Goal: Navigation & Orientation: Find specific page/section

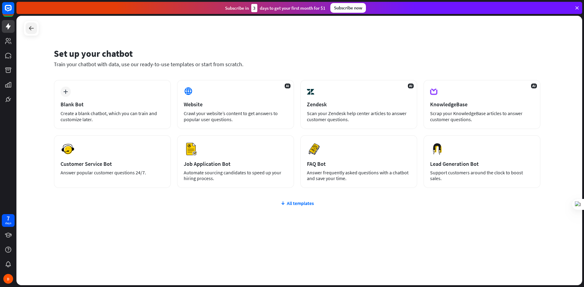
click at [32, 26] on icon at bounding box center [31, 28] width 7 height 7
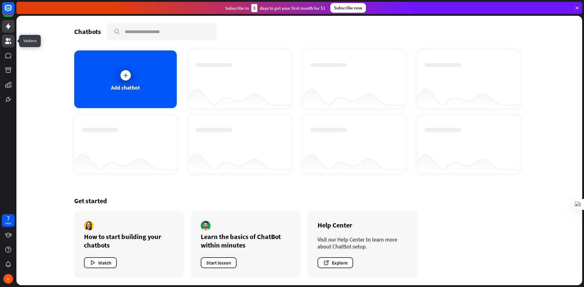
click at [5, 44] on icon at bounding box center [8, 40] width 7 height 7
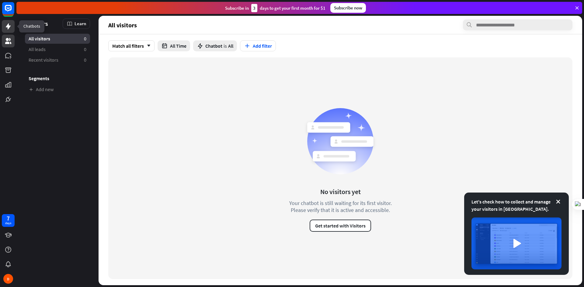
click at [10, 29] on icon at bounding box center [8, 26] width 7 height 7
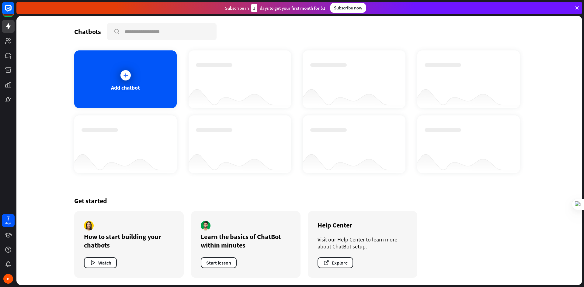
click at [253, 10] on div "3" at bounding box center [254, 8] width 6 height 8
click at [255, 7] on div "3" at bounding box center [254, 8] width 6 height 8
click at [8, 9] on icon at bounding box center [8, 8] width 4 height 2
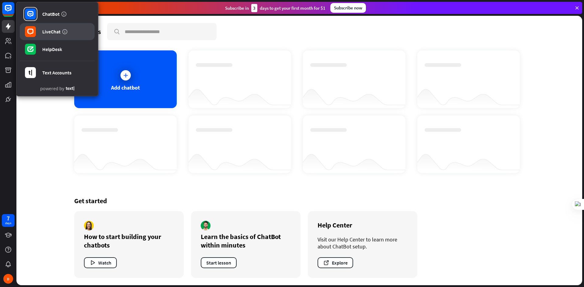
click at [46, 30] on div "LiveChat" at bounding box center [51, 32] width 18 height 6
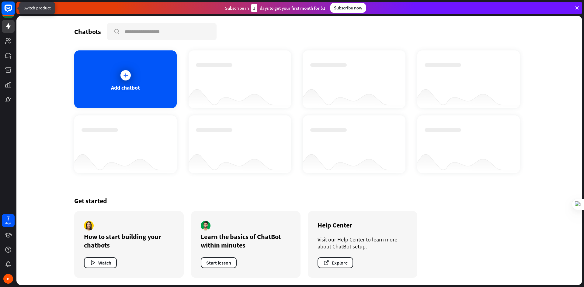
click at [6, 7] on rect at bounding box center [8, 8] width 13 height 13
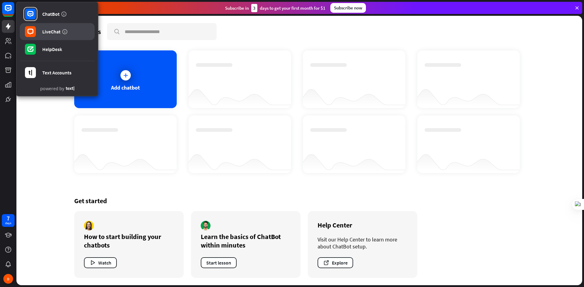
click at [49, 34] on div "LiveChat" at bounding box center [51, 32] width 18 height 6
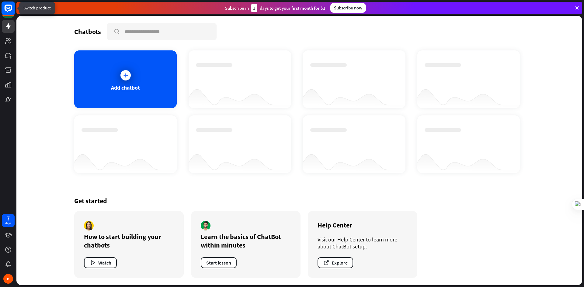
click at [5, 16] on rect at bounding box center [8, 10] width 13 height 13
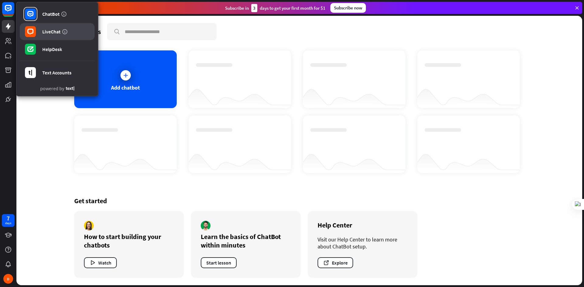
click at [52, 33] on div "LiveChat" at bounding box center [51, 32] width 18 height 6
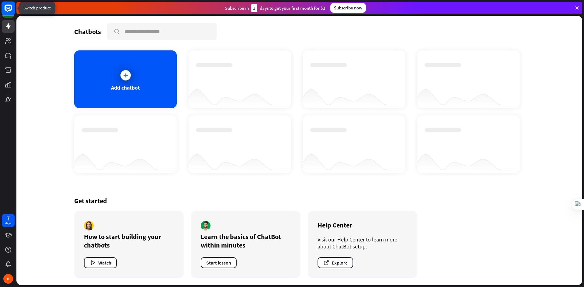
click at [5, 12] on rect at bounding box center [8, 8] width 13 height 13
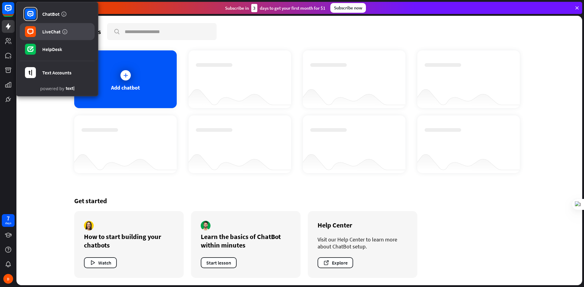
click at [51, 34] on div "LiveChat" at bounding box center [51, 32] width 18 height 6
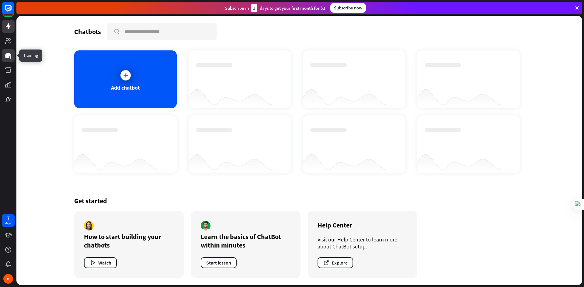
click at [4, 52] on link at bounding box center [8, 55] width 13 height 13
